Goal: Task Accomplishment & Management: Manage account settings

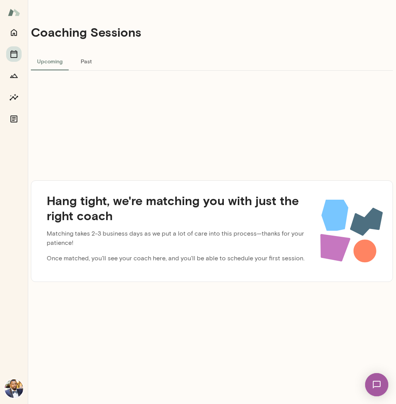
click at [69, 66] on button "Past" at bounding box center [86, 61] width 35 height 19
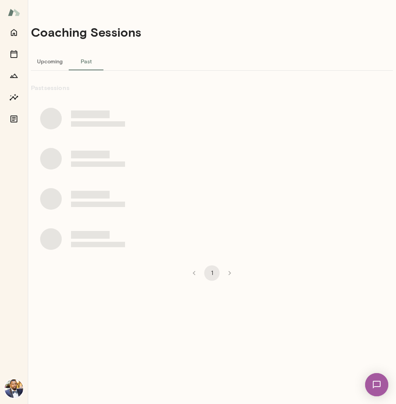
click at [51, 66] on button "Upcoming" at bounding box center [50, 61] width 38 height 19
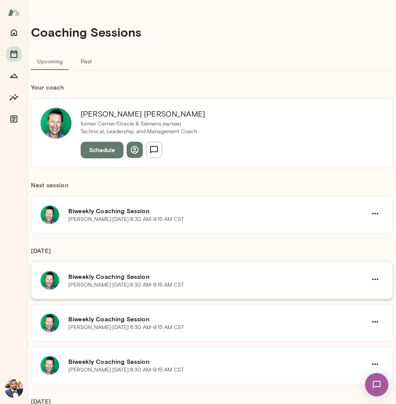
click at [320, 284] on div "[PERSON_NAME] · [DATE] · 8:30 AM-9:15 AM CST" at bounding box center [217, 285] width 299 height 8
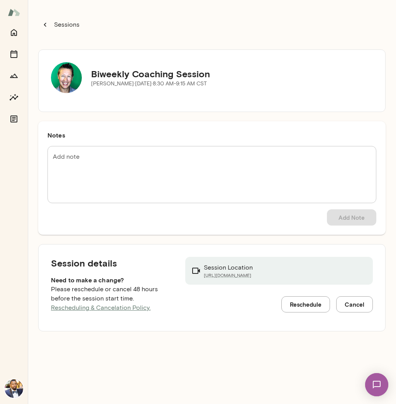
click at [320, 303] on button "Reschedule" at bounding box center [305, 304] width 49 height 16
